Goal: Transaction & Acquisition: Book appointment/travel/reservation

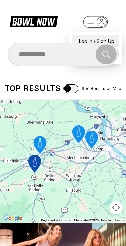
click at [90, 36] on div "Log In / Sign Up" at bounding box center [95, 41] width 47 height 12
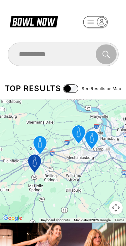
select select "**"
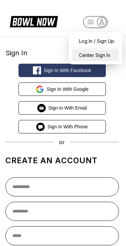
click at [100, 56] on div "Center Sign In" at bounding box center [95, 55] width 47 height 12
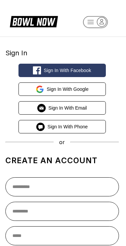
click at [97, 24] on rect "button" at bounding box center [95, 22] width 24 height 12
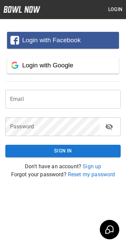
click at [88, 105] on input "email" at bounding box center [62, 99] width 115 height 19
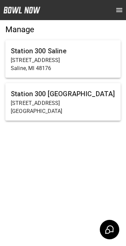
click at [94, 104] on p "3335 Fairlanes Ave SW" at bounding box center [63, 103] width 104 height 8
click at [57, 102] on p "3335 Fairlanes Ave SW" at bounding box center [63, 103] width 104 height 8
click at [58, 105] on p "3335 Fairlanes Ave SW" at bounding box center [63, 103] width 104 height 8
click at [66, 98] on h6 "Station 300 Grandville" at bounding box center [63, 93] width 104 height 11
click at [64, 96] on h6 "Station 300 Grandville" at bounding box center [63, 93] width 104 height 11
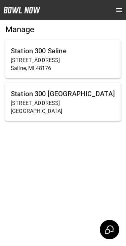
click at [89, 96] on h6 "Station 300 Grandville" at bounding box center [63, 93] width 104 height 11
click at [81, 100] on p "3335 Fairlanes Ave SW" at bounding box center [63, 103] width 104 height 8
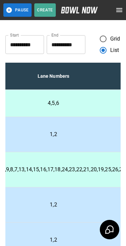
scroll to position [0, 243]
